Goal: Transaction & Acquisition: Obtain resource

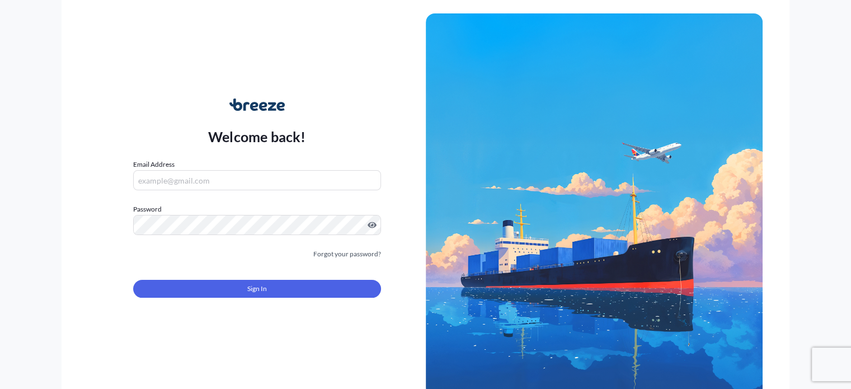
type input "[PERSON_NAME][EMAIL_ADDRESS][DOMAIN_NAME]"
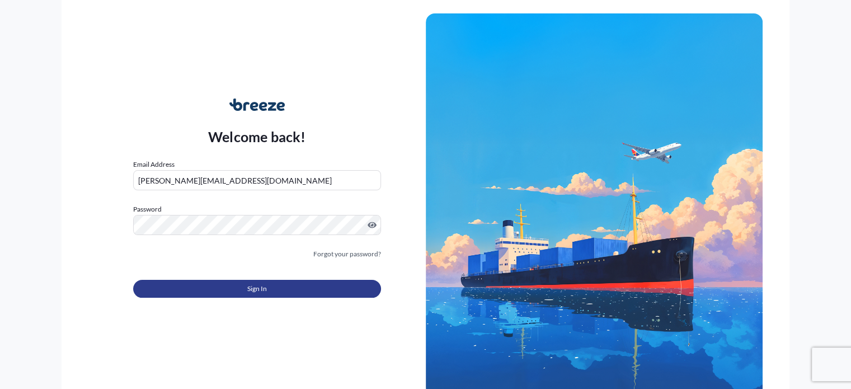
click at [270, 281] on button "Sign In" at bounding box center [256, 289] width 247 height 18
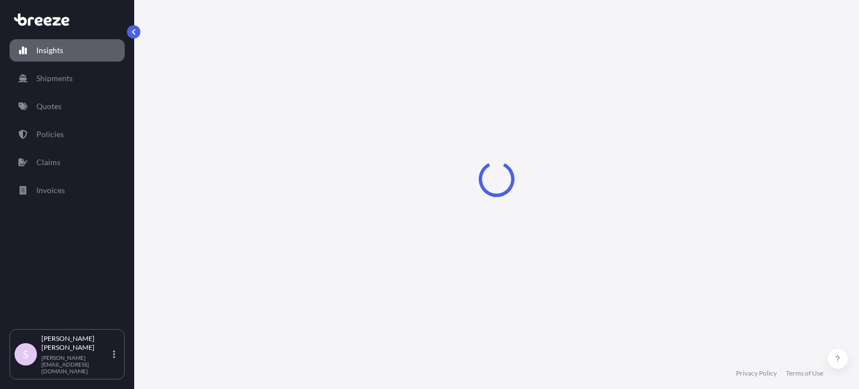
select select "2025"
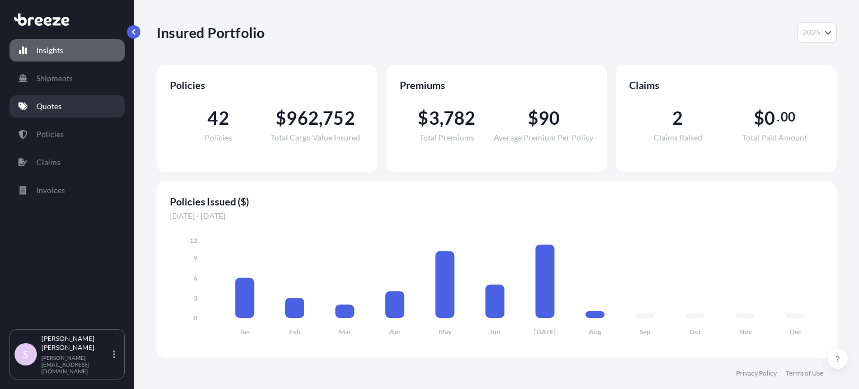
click at [49, 104] on p "Quotes" at bounding box center [48, 106] width 25 height 11
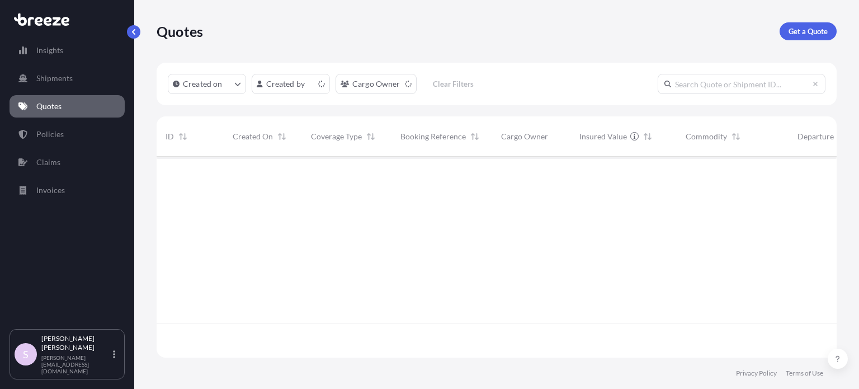
scroll to position [199, 671]
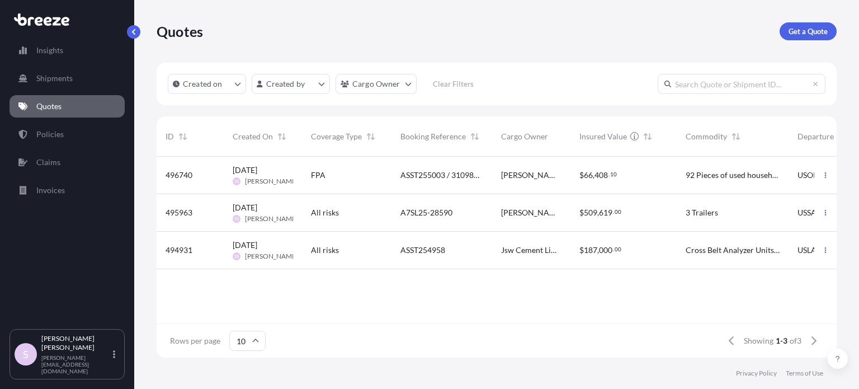
click at [595, 172] on span "408" at bounding box center [601, 175] width 13 height 8
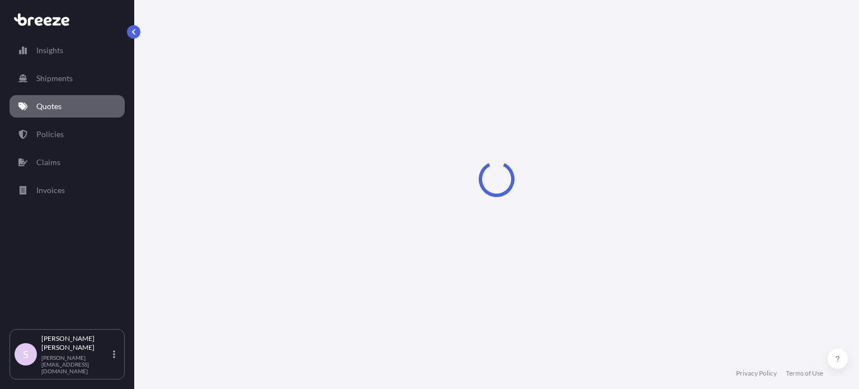
select select "Road"
select select "Sea"
select select "2"
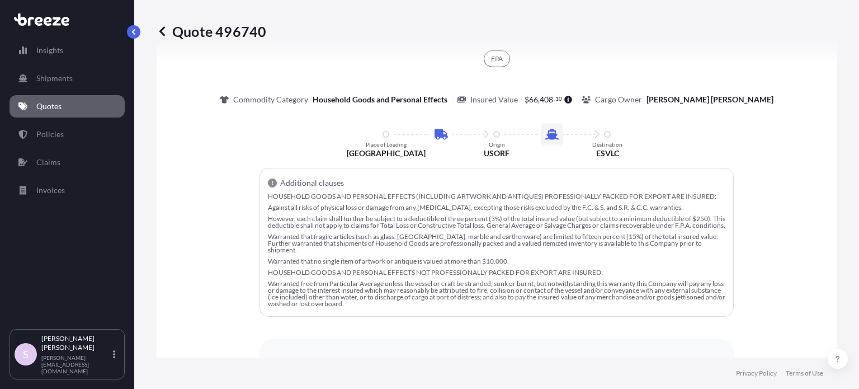
scroll to position [767, 0]
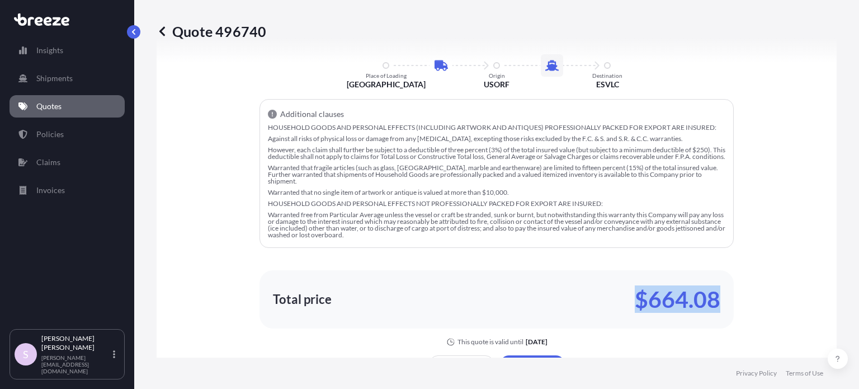
drag, startPoint x: 630, startPoint y: 299, endPoint x: 721, endPoint y: 303, distance: 90.7
click at [721, 303] on div "Total price $664.08" at bounding box center [497, 299] width 474 height 58
copy p "$664.08"
click at [501, 271] on div "Total price $664.08" at bounding box center [497, 299] width 474 height 58
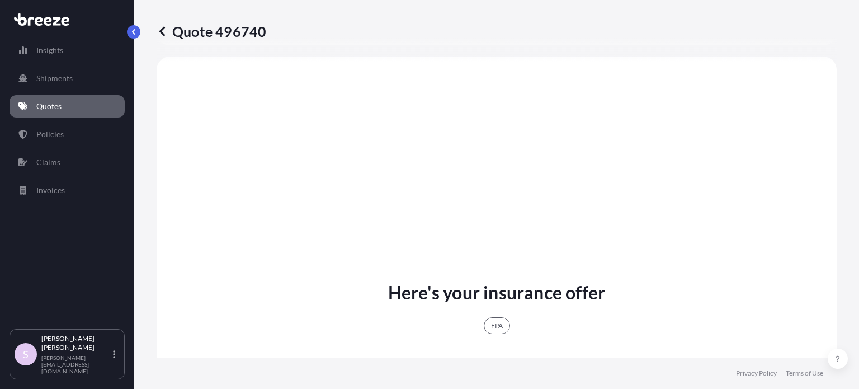
scroll to position [207, 0]
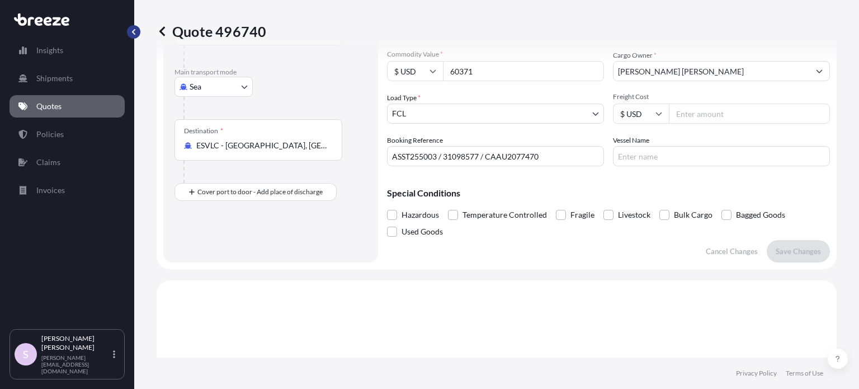
click at [130, 35] on button "button" at bounding box center [133, 31] width 13 height 13
click at [43, 107] on p "Quotes" at bounding box center [48, 106] width 25 height 11
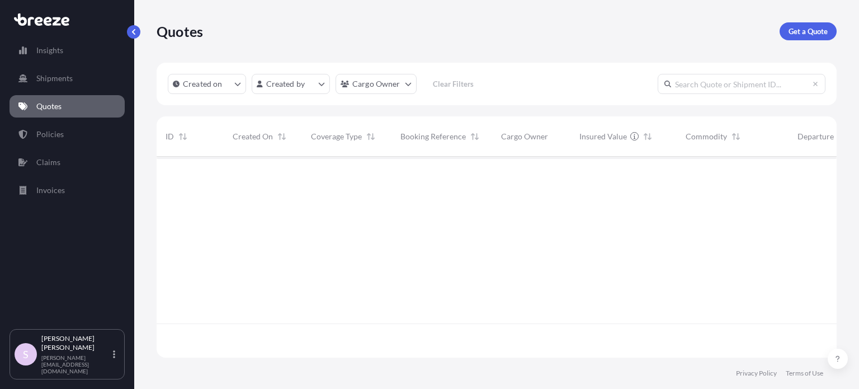
scroll to position [199, 671]
